Goal: Find specific page/section: Find specific page/section

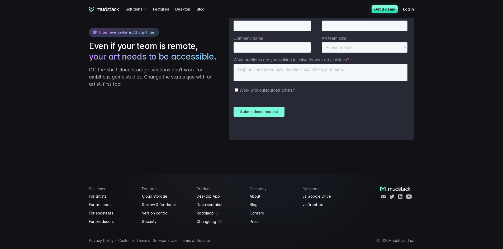
scroll to position [1295, 0]
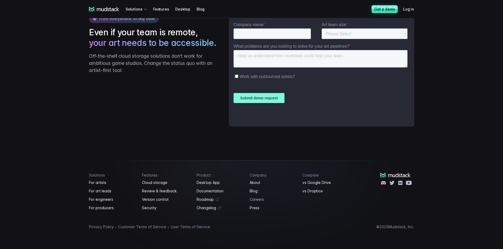
click at [252, 200] on link "Careers" at bounding box center [273, 200] width 47 height 6
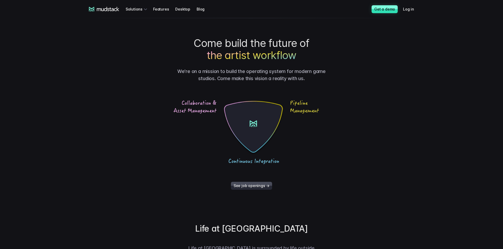
click at [251, 189] on link "See job openings →" at bounding box center [251, 186] width 41 height 8
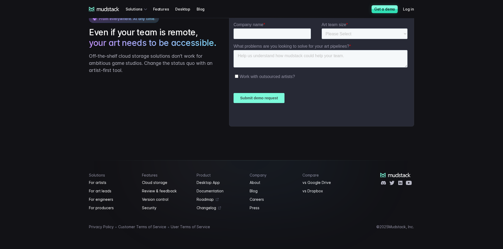
scroll to position [1295, 0]
click at [254, 199] on link "Careers" at bounding box center [273, 200] width 47 height 6
